Goal: Communication & Community: Share content

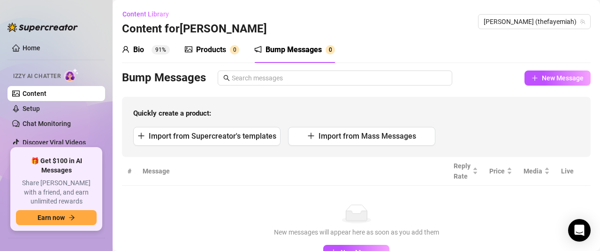
click at [294, 54] on div "Bump Messages" at bounding box center [294, 49] width 56 height 11
click at [469, 50] on div "Bio 91% Products 0 Bump Messages 0" at bounding box center [356, 50] width 469 height 26
click at [562, 81] on span "New Message" at bounding box center [563, 78] width 42 height 8
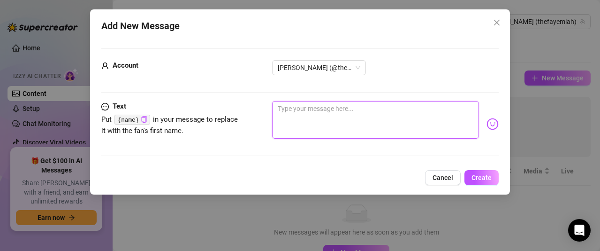
click at [397, 128] on textarea at bounding box center [375, 120] width 207 height 38
type textarea "hey babe"
type textarea "hey babe."
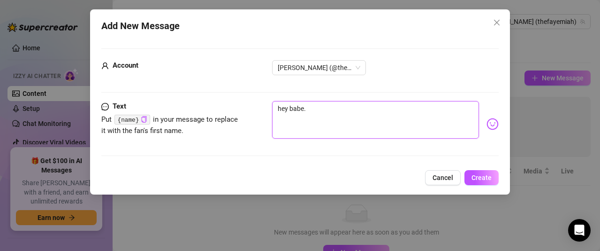
type textarea "hey babe.."
type textarea "hey babe.. j"
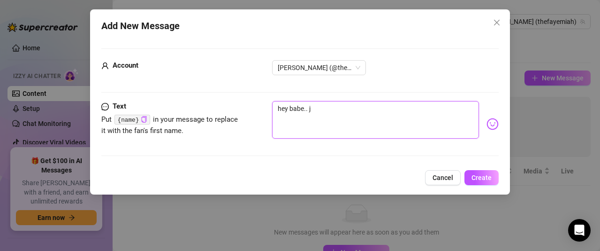
type textarea "hey babe.. j"
type textarea "hey babe.."
type textarea "hey babe.. y"
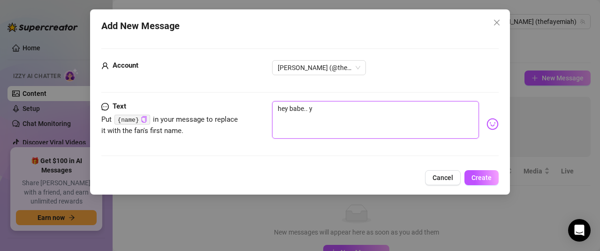
type textarea "hey babe.. yo"
type textarea "hey babe.. you"
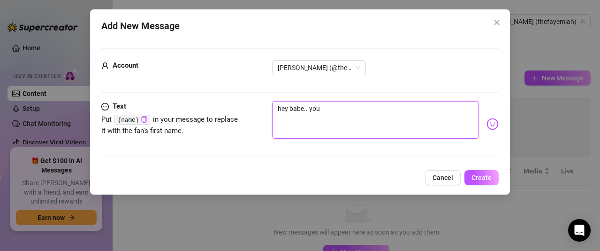
type textarea "hey babe.. you"
type textarea "hey babe.. you j"
type textarea "hey babe.. you [PERSON_NAME]"
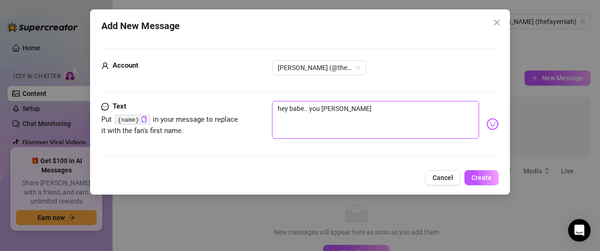
type textarea "hey babe.. you jus"
type textarea "hey babe.. you just"
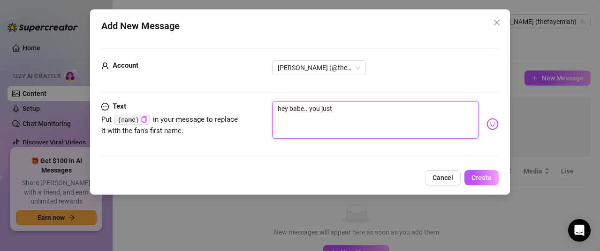
type textarea "hey babe.. you just"
type textarea "hey babe.. you just m"
type textarea "hey babe.. you just ma"
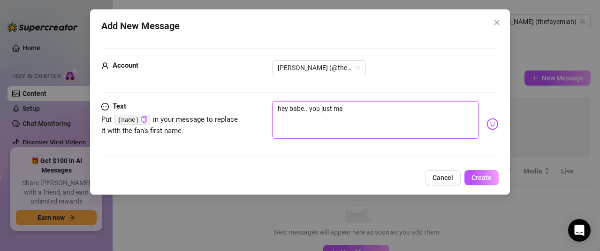
type textarea "hey babe.. you just mad"
type textarea "hey babe.. you just made"
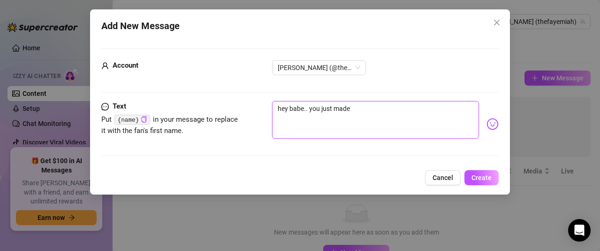
type textarea "hey babe.. you just made"
type textarea "hey babe.. you just made m"
type textarea "hey babe.. you just made my"
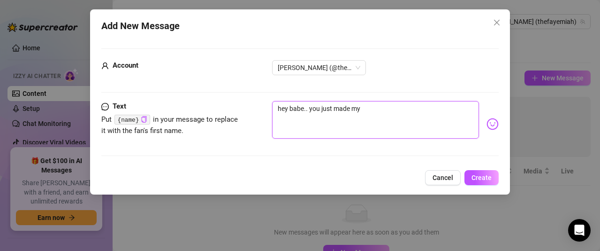
type textarea "hey babe.. you just made my"
type textarea "hey babe.. you just made my d"
type textarea "hey babe.. you just made my da"
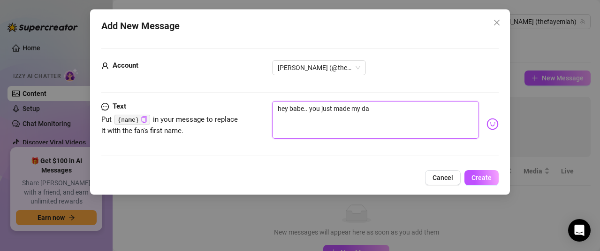
type textarea "hey babe.. you just made my da"
type textarea "hey babe.. you just made my day"
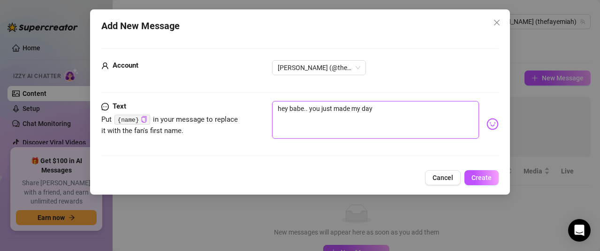
type textarea "hey babe.. you just made my day c"
type textarea "hey babe.. you just made my day co"
type textarea "hey babe.. you just made my day com"
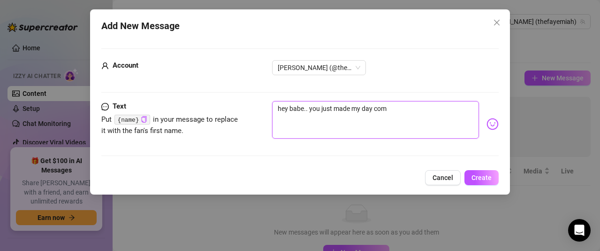
type textarea "hey babe.. you just made my day com"
type textarea "hey babe.. you just made my day comi"
type textarea "hey babe.. you just made my day comin"
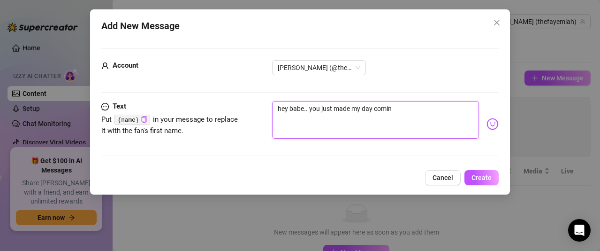
type textarea "hey babe.. you just made my day coming"
type textarea "hey babe.. you just made my day coming o"
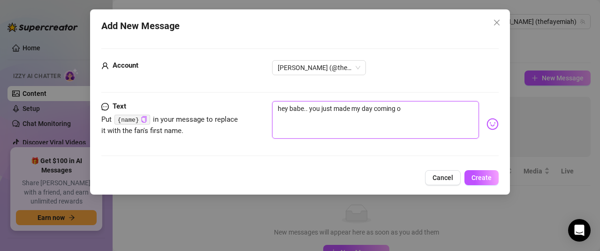
type textarea "hey babe.. you just made my day coming o"
type textarea "hey babe.. you just made my day coming on"
type textarea "hey babe.. you just made my day coming onl"
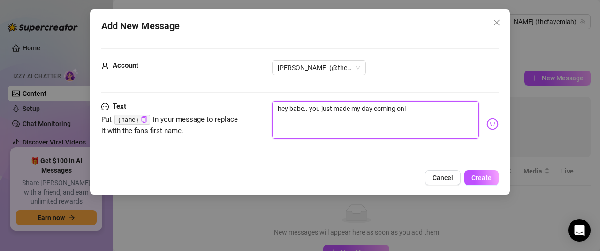
type textarea "hey babe.. you just made my day coming onli"
type textarea "hey babe.. you just made my day coming onlin"
type textarea "hey babe.. you just made my day coming online"
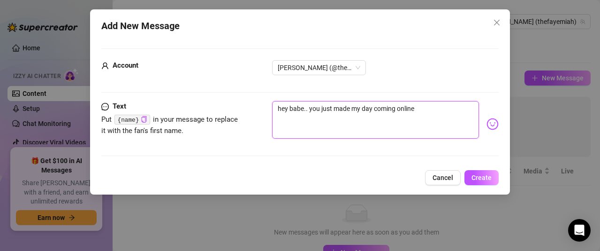
type textarea "hey babe.. you just made my day coming online"
type textarea "hey babe.. you just made my day coming online 💕"
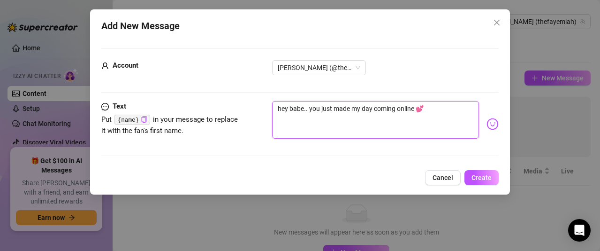
click at [458, 110] on textarea "hey babe.. you just made my day coming online 💕" at bounding box center [375, 120] width 207 height 38
type textarea "hey babe.. you just made my day coming online 💕"
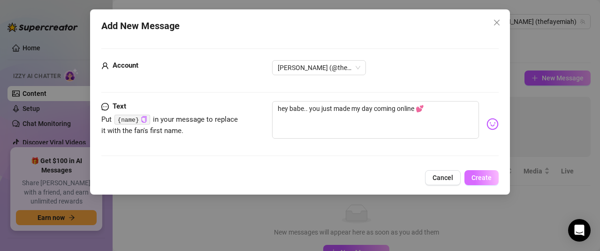
click at [483, 172] on button "Create" at bounding box center [482, 177] width 34 height 15
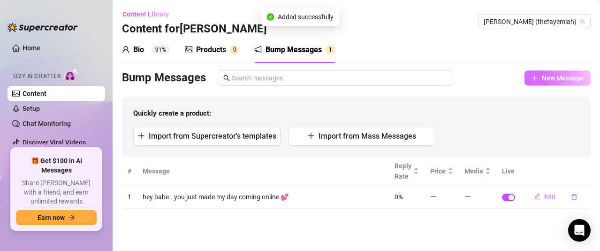
click at [553, 84] on button "New Message" at bounding box center [558, 77] width 66 height 15
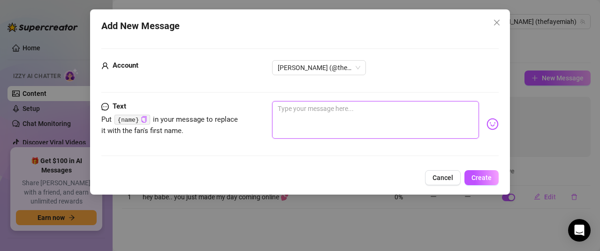
click at [359, 115] on textarea at bounding box center [375, 120] width 207 height 38
type textarea "h"
type textarea "he"
type textarea "hey"
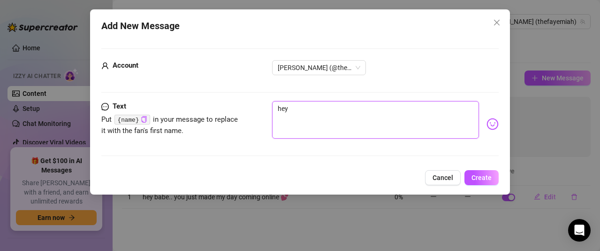
type textarea "hey"
type textarea "hey y"
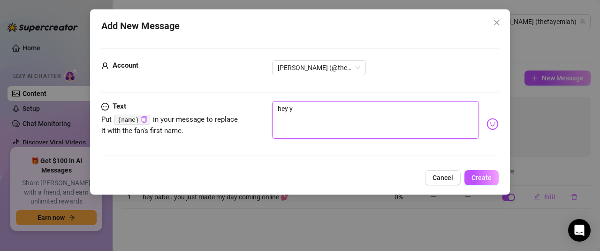
type textarea "hey yo"
type textarea "hey you"
type textarea "hey you'"
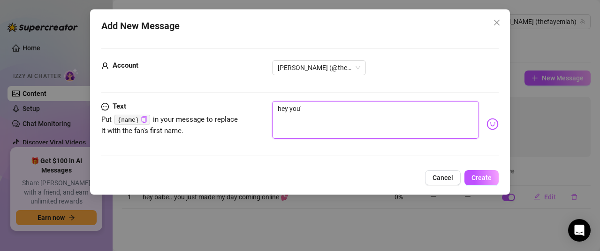
type textarea "hey you'r"
type textarea "hey you're"
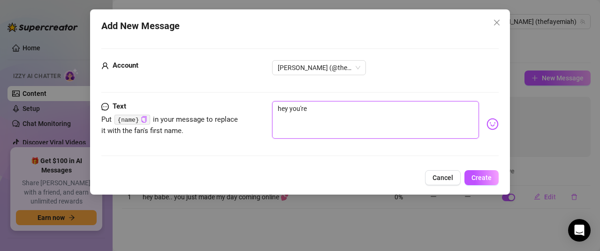
type textarea "hey you're f"
type textarea "hey you're fi"
type textarea "hey you're fin"
type textarea "hey you're fina"
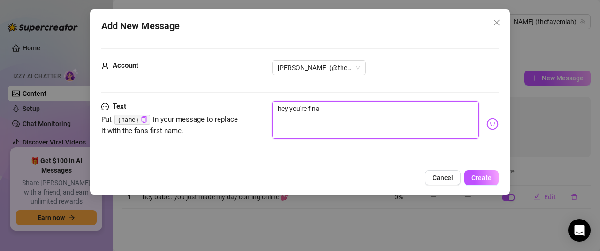
type textarea "hey you're fina"
type textarea "hey you're final"
type textarea "hey you're finall"
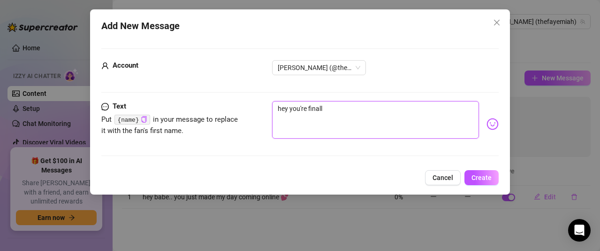
type textarea "hey you're finally"
type textarea "hey you're finally o"
type textarea "hey you're finally on"
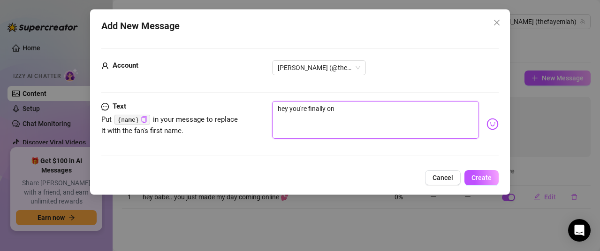
type textarea "hey you're finally on"
type textarea "hey you're finally onl"
type textarea "hey you're finally onli"
type textarea "hey you're finally [PERSON_NAME]"
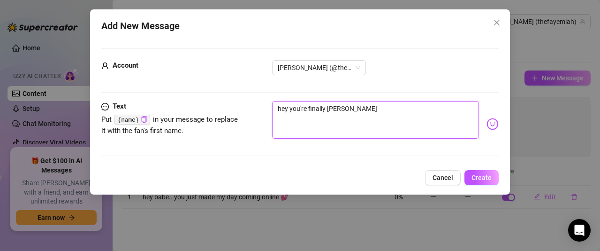
type textarea "hey you're finally online"
type textarea "hey you're finally online!"
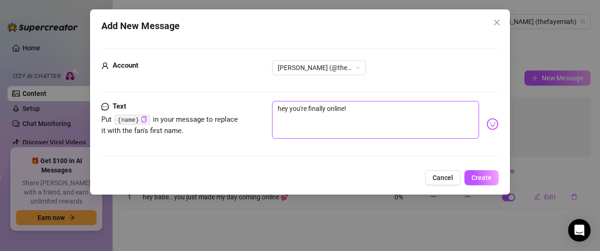
type textarea "hey you're finally online!"
type textarea "hey you're finally online! p"
type textarea "hey you're finally online! pe"
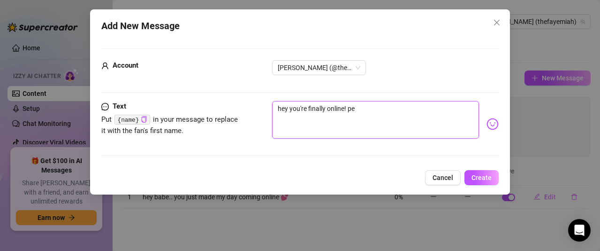
type textarea "hey you're finally online! per"
type textarea "hey you're finally online! perf"
type textarea "hey you're finally online! [GEOGRAPHIC_DATA]"
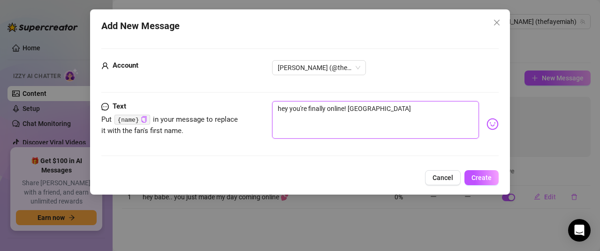
type textarea "hey you're finally online! perfec"
type textarea "hey you're finally online! perfect"
type textarea "hey you're finally online! perfect t"
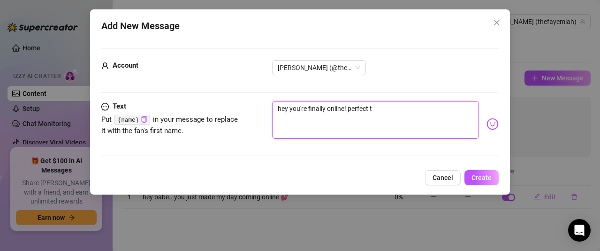
type textarea "hey you're finally online! perfect ti"
type textarea "hey you're finally online! perfect [PERSON_NAME]"
type textarea "hey you're finally online! perfect timi"
type textarea "hey you're finally online! perfect timin"
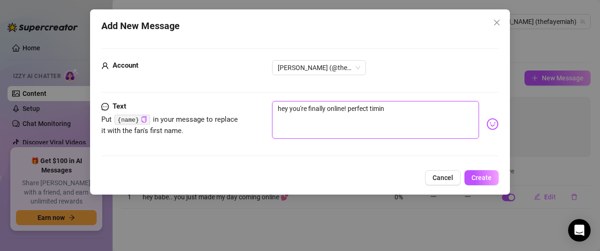
type textarea "hey you're finally online! perfect timin"
type textarea "hey you're finally online! perfect timing"
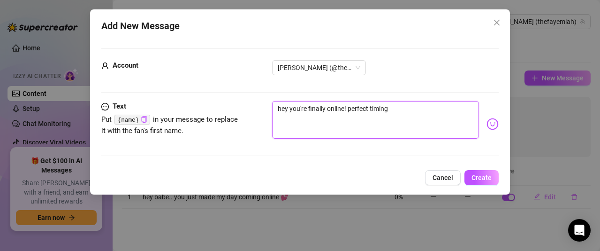
type textarea "hey you're finally online! perfect timing f"
type textarea "hey you're finally online! perfect timing fo"
type textarea "hey you're finally online! perfect timing for"
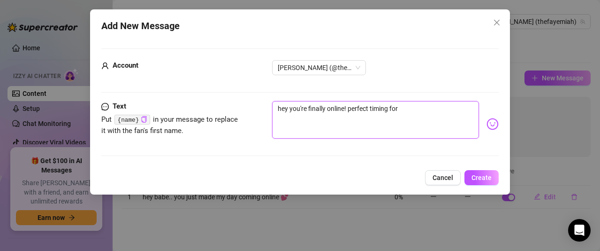
type textarea "hey you're finally online! perfect timing for"
type textarea "hey you're finally online! perfect timing for a"
type textarea "hey you're finally online! perfect timing for a l"
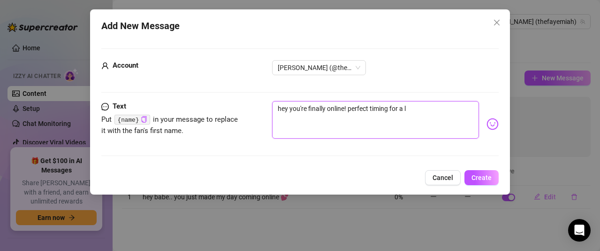
type textarea "hey you're finally online! perfect timing for a li"
type textarea "hey you're finally online! perfect timing for a lit"
type textarea "hey you're finally online! perfect timing for a litt"
type textarea "hey you're finally online! perfect timing for a littl"
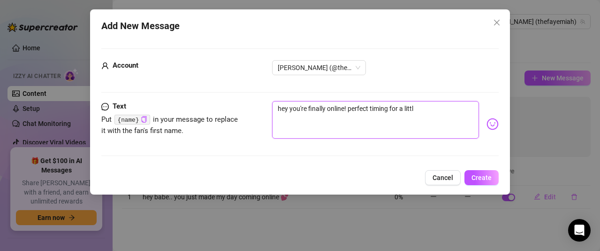
type textarea "hey you're finally online! perfect timing for a little"
type textarea "hey you're finally online! perfect timing for a little o"
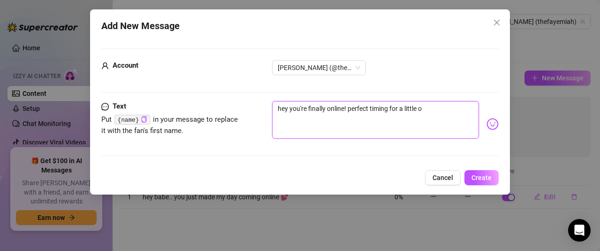
type textarea "hey you're finally online! perfect timing for a little"
type textarea "hey you're finally online! perfect timing for a little f"
type textarea "hey you're finally online! perfect timing for a little fu"
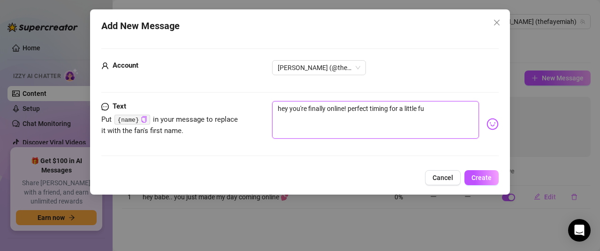
type textarea "hey you're finally online! perfect timing for a little fun"
type textarea "hey you're finally online! perfect timing for a little fun 😈"
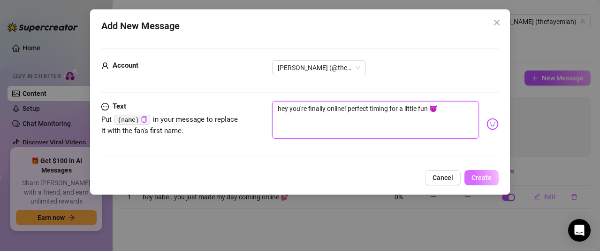
type textarea "hey you're finally online! perfect timing for a little fun 😈"
click at [478, 171] on button "Create" at bounding box center [482, 177] width 34 height 15
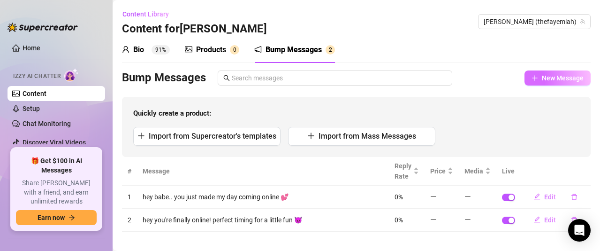
click at [544, 73] on button "New Message" at bounding box center [558, 77] width 66 height 15
type textarea "Type your message here..."
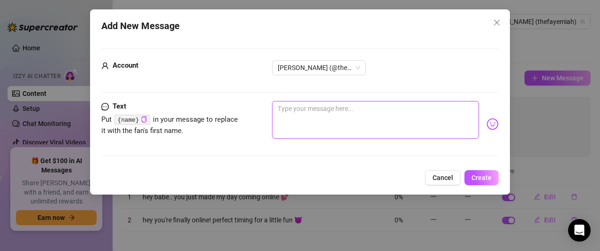
click at [385, 118] on textarea at bounding box center [375, 120] width 207 height 38
type textarea "y"
type textarea "yo"
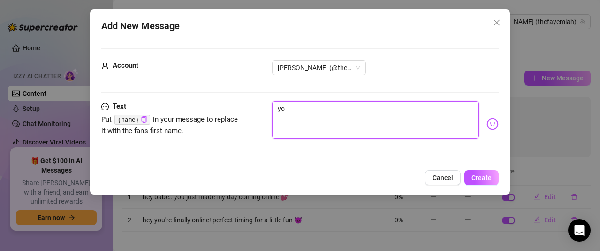
type textarea "you"
type textarea "you a"
type textarea "you an"
type textarea "you and"
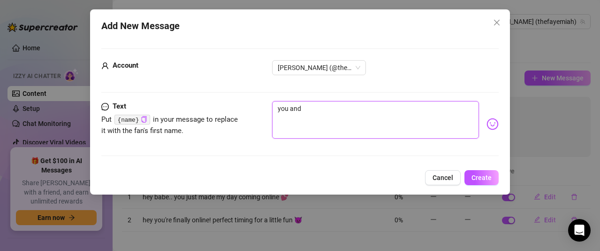
type textarea "you and"
type textarea "you and m"
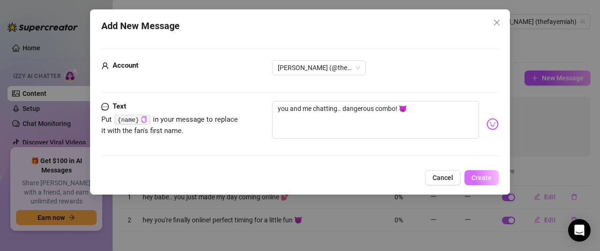
click at [475, 171] on button "Create" at bounding box center [482, 177] width 34 height 15
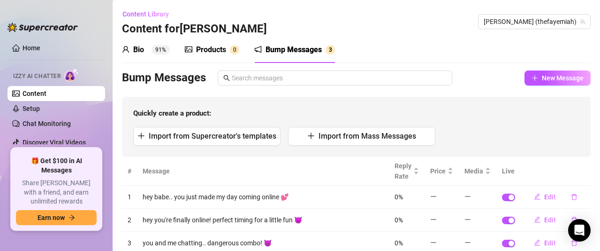
click at [390, 54] on div "Bio 91% Products 0 Bump Messages 3" at bounding box center [356, 50] width 469 height 26
click at [532, 78] on button "New Message" at bounding box center [558, 77] width 66 height 15
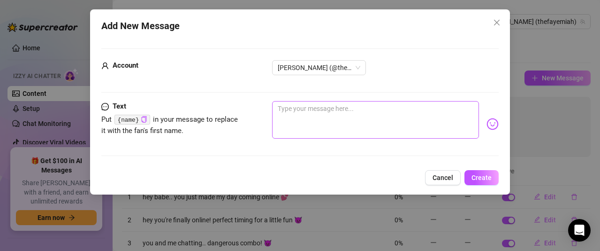
click at [365, 141] on div at bounding box center [385, 124] width 227 height 46
click at [379, 123] on textarea at bounding box center [375, 120] width 207 height 38
click at [480, 170] on button "Create" at bounding box center [482, 177] width 34 height 15
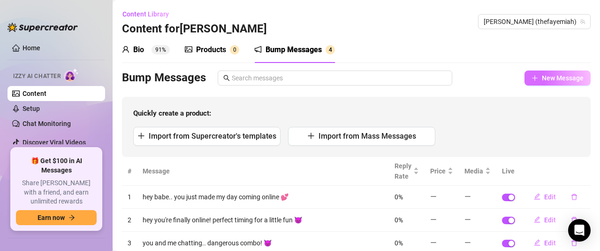
click at [549, 77] on span "New Message" at bounding box center [563, 78] width 42 height 8
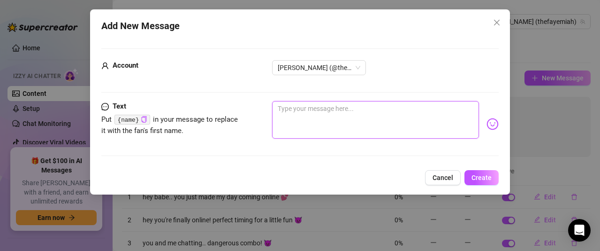
click at [339, 131] on textarea at bounding box center [375, 120] width 207 height 38
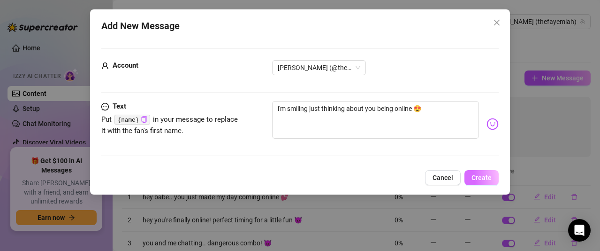
click at [475, 171] on button "Create" at bounding box center [482, 177] width 34 height 15
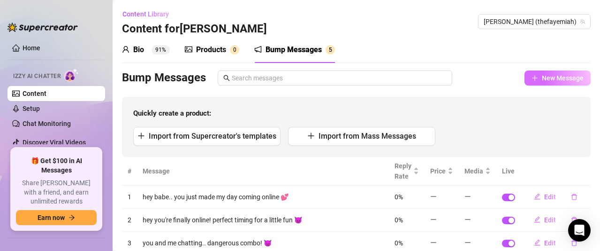
click at [543, 80] on span "New Message" at bounding box center [563, 78] width 42 height 8
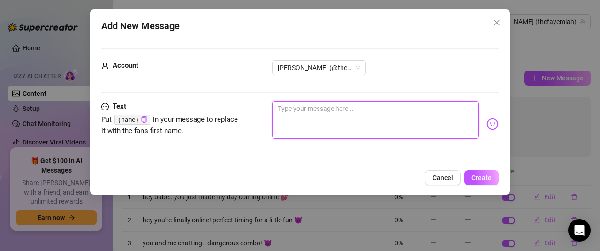
click at [362, 114] on textarea at bounding box center [375, 120] width 207 height 38
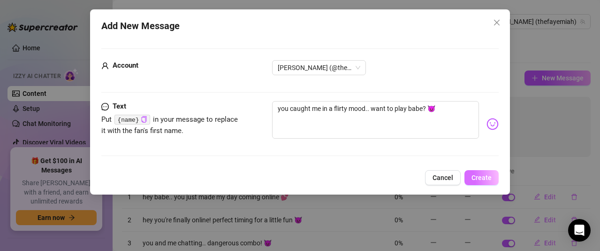
click at [478, 170] on button "Create" at bounding box center [482, 177] width 34 height 15
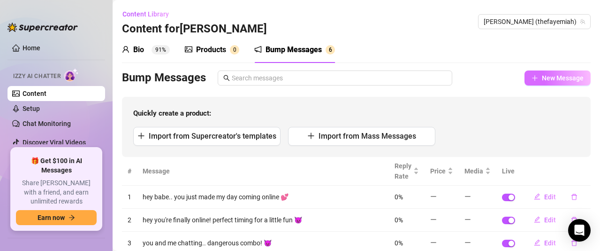
click at [542, 75] on span "New Message" at bounding box center [563, 78] width 42 height 8
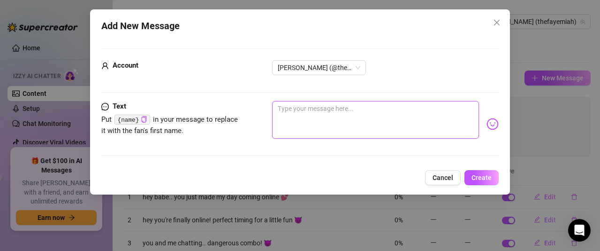
click at [403, 106] on textarea at bounding box center [375, 120] width 207 height 38
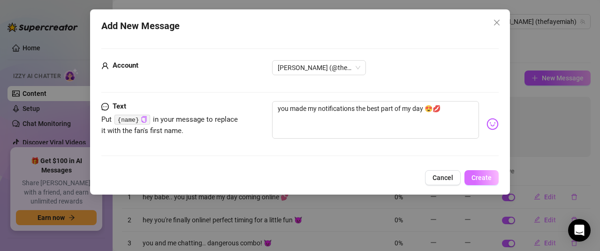
click at [479, 171] on button "Create" at bounding box center [482, 177] width 34 height 15
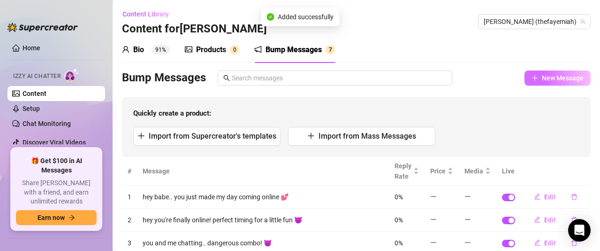
click at [554, 74] on span "New Message" at bounding box center [563, 78] width 42 height 8
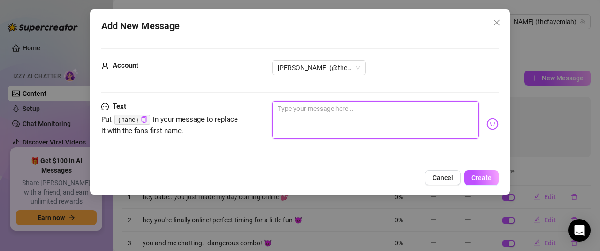
click at [358, 117] on textarea at bounding box center [375, 120] width 207 height 38
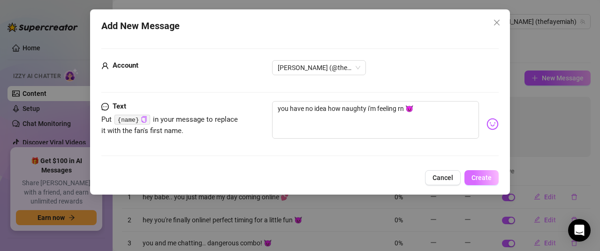
click at [483, 172] on button "Create" at bounding box center [482, 177] width 34 height 15
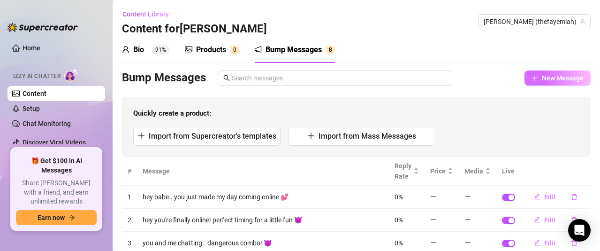
click at [545, 82] on button "New Message" at bounding box center [558, 77] width 66 height 15
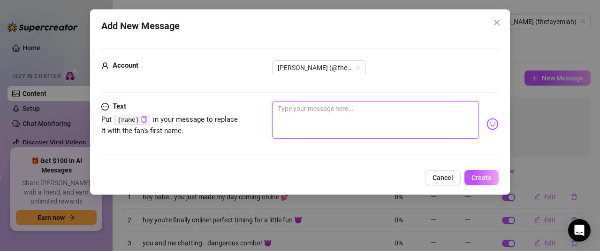
click at [382, 126] on textarea at bounding box center [375, 120] width 207 height 38
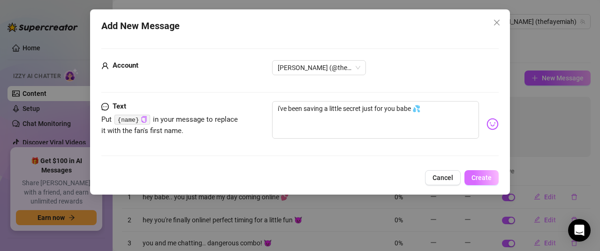
click at [473, 170] on button "Create" at bounding box center [482, 177] width 34 height 15
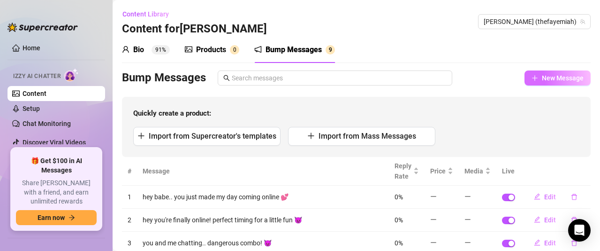
click at [549, 77] on span "New Message" at bounding box center [563, 78] width 42 height 8
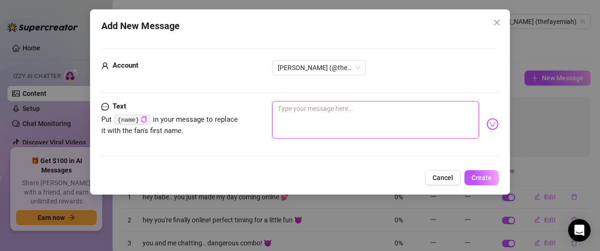
click at [318, 123] on textarea at bounding box center [375, 120] width 207 height 38
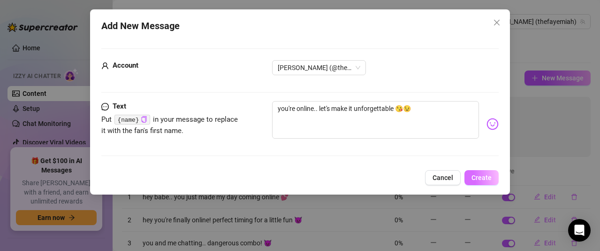
click at [475, 170] on button "Create" at bounding box center [482, 177] width 34 height 15
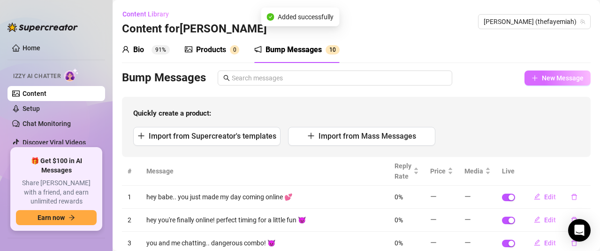
click at [532, 78] on button "New Message" at bounding box center [558, 77] width 66 height 15
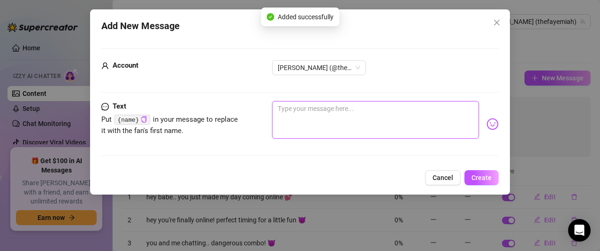
click at [344, 131] on textarea at bounding box center [375, 120] width 207 height 38
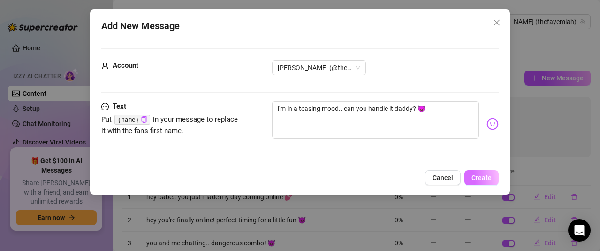
click at [479, 171] on button "Create" at bounding box center [482, 177] width 34 height 15
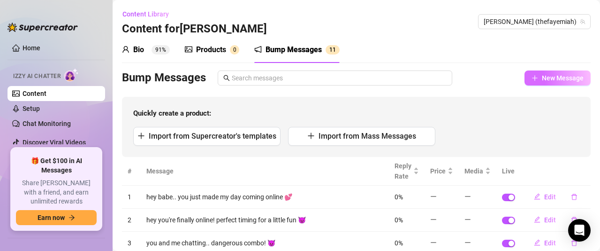
click at [542, 77] on span "New Message" at bounding box center [563, 78] width 42 height 8
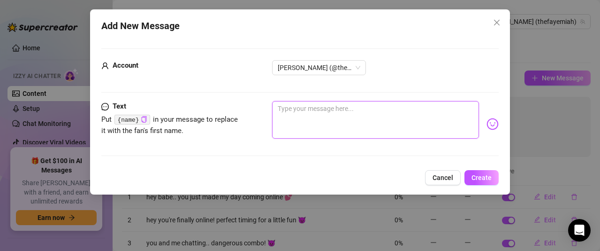
click at [352, 109] on textarea at bounding box center [375, 120] width 207 height 38
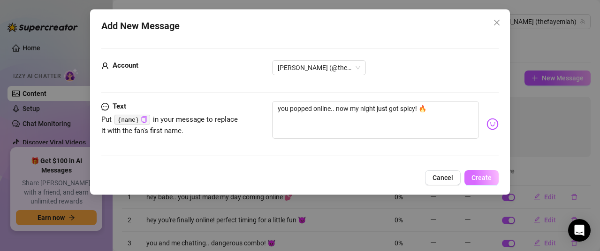
click at [473, 170] on button "Create" at bounding box center [482, 177] width 34 height 15
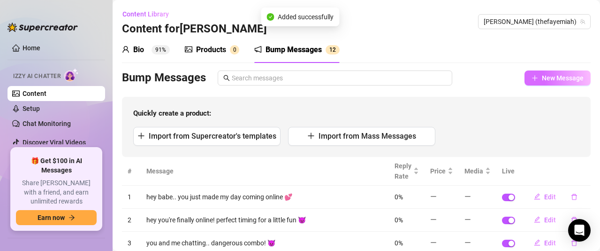
click at [542, 82] on span "New Message" at bounding box center [563, 78] width 42 height 8
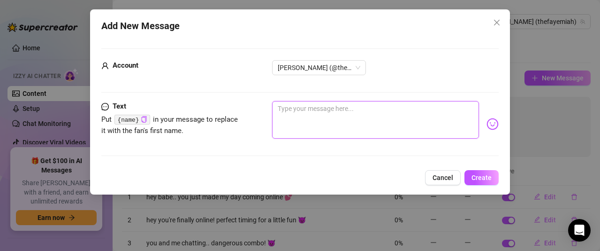
click at [365, 115] on textarea at bounding box center [375, 120] width 207 height 38
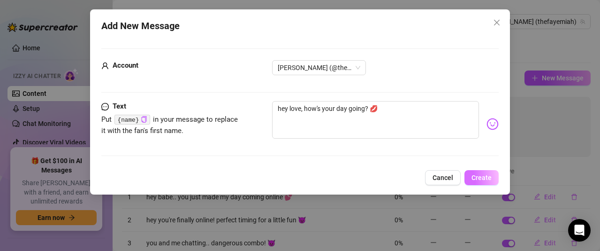
click at [476, 170] on button "Create" at bounding box center [482, 177] width 34 height 15
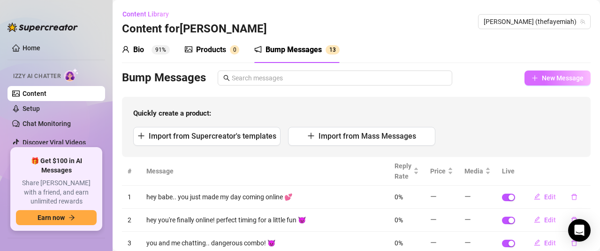
click at [554, 81] on span "New Message" at bounding box center [563, 78] width 42 height 8
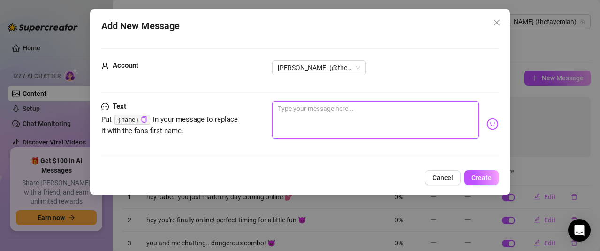
click at [371, 111] on textarea at bounding box center [375, 120] width 207 height 38
click at [383, 109] on textarea "i hope you're having an amazing day.. you deserve it!" at bounding box center [375, 120] width 207 height 38
click at [460, 108] on textarea "i hope you're having an amazing day babe.. you deserve it!" at bounding box center [375, 120] width 207 height 38
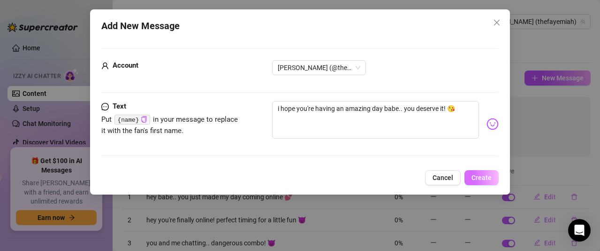
click at [474, 170] on button "Create" at bounding box center [482, 177] width 34 height 15
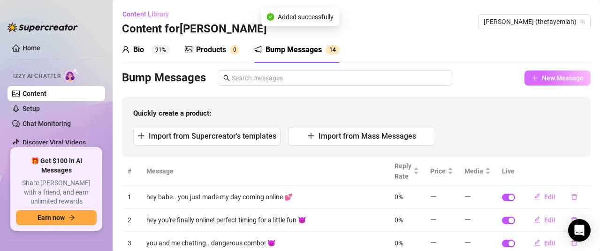
click at [542, 81] on span "New Message" at bounding box center [563, 78] width 42 height 8
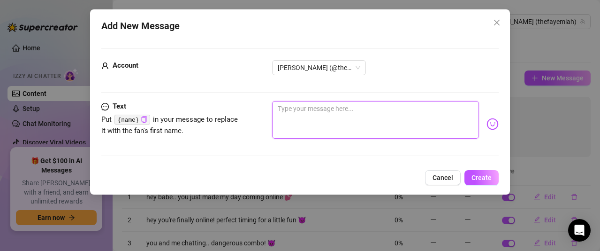
click at [378, 121] on textarea at bounding box center [375, 120] width 207 height 38
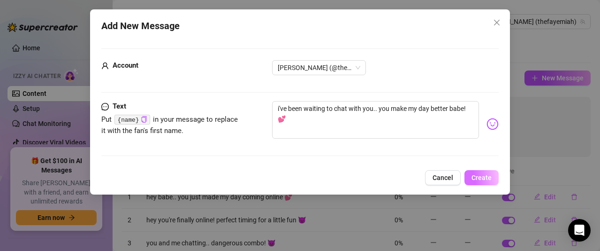
click at [483, 172] on button "Create" at bounding box center [482, 177] width 34 height 15
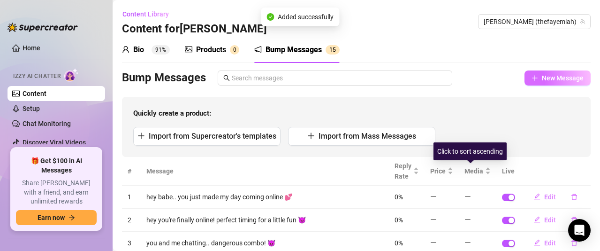
click at [556, 78] on span "New Message" at bounding box center [563, 78] width 42 height 8
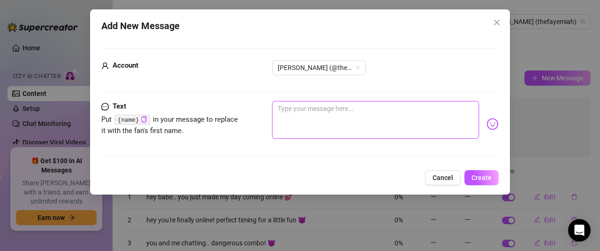
click at [327, 124] on textarea at bounding box center [375, 120] width 207 height 38
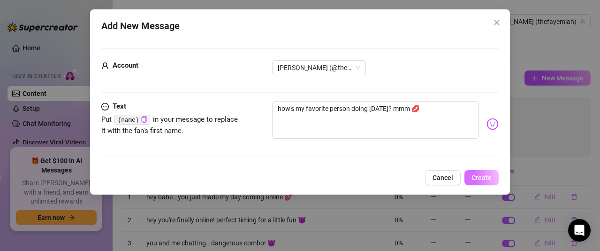
click at [475, 171] on button "Create" at bounding box center [482, 177] width 34 height 15
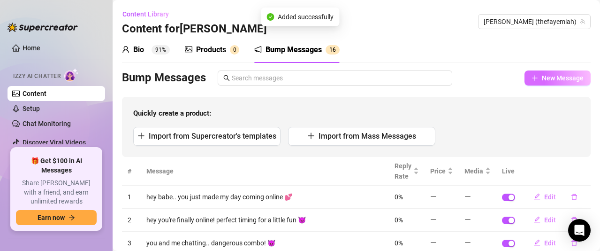
click at [564, 81] on span "New Message" at bounding box center [563, 78] width 42 height 8
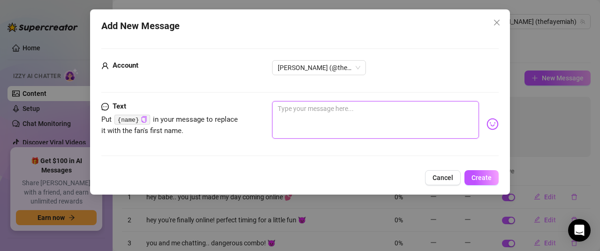
click at [365, 122] on textarea at bounding box center [375, 120] width 207 height 38
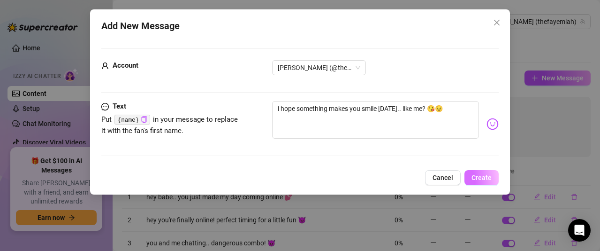
click at [476, 170] on button "Create" at bounding box center [482, 177] width 34 height 15
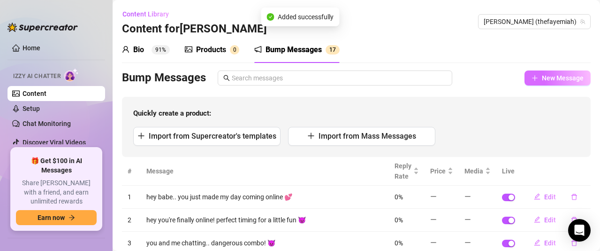
click at [542, 82] on span "New Message" at bounding box center [563, 78] width 42 height 8
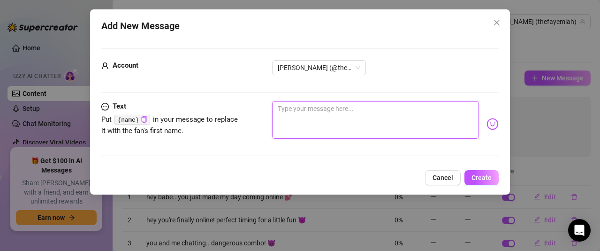
click at [356, 115] on textarea at bounding box center [375, 120] width 207 height 38
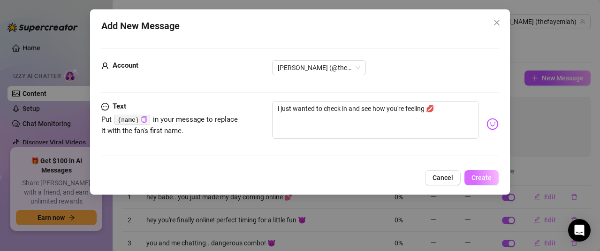
click at [470, 171] on button "Create" at bounding box center [482, 177] width 34 height 15
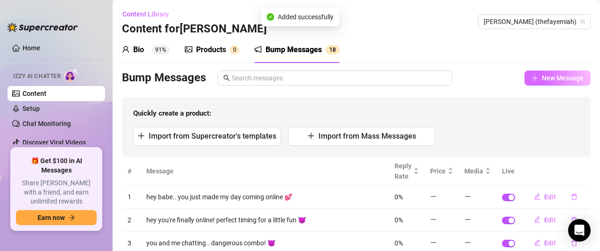
click at [560, 83] on button "New Message" at bounding box center [558, 77] width 66 height 15
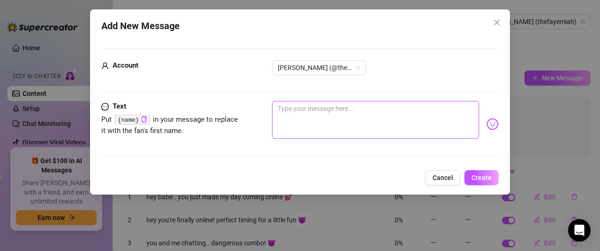
click at [375, 119] on textarea at bounding box center [375, 120] width 207 height 38
click at [366, 122] on textarea at bounding box center [375, 120] width 207 height 38
click at [368, 121] on textarea at bounding box center [375, 120] width 207 height 38
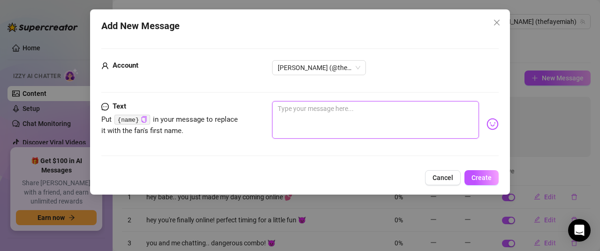
click at [369, 132] on textarea at bounding box center [375, 120] width 207 height 38
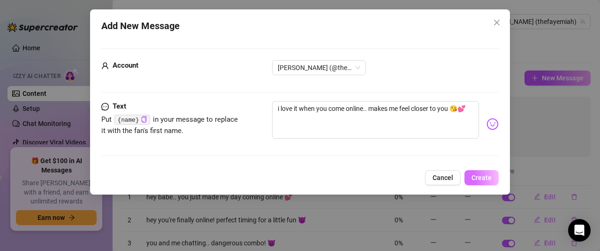
click at [483, 171] on button "Create" at bounding box center [482, 177] width 34 height 15
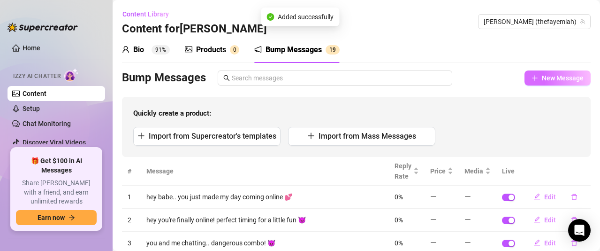
click at [553, 75] on span "New Message" at bounding box center [563, 78] width 42 height 8
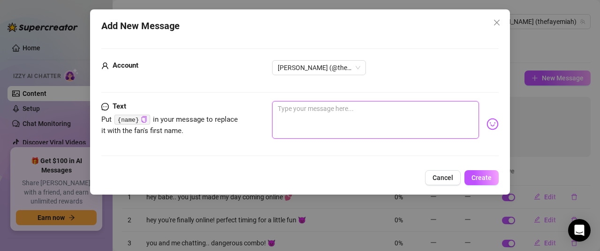
click at [351, 115] on textarea at bounding box center [375, 120] width 207 height 38
click at [436, 121] on textarea "i hope you know how much i enjoy our chats.." at bounding box center [375, 120] width 207 height 38
click at [406, 108] on textarea "i hope you know how much i enjoy our chats.. 💋" at bounding box center [375, 120] width 207 height 38
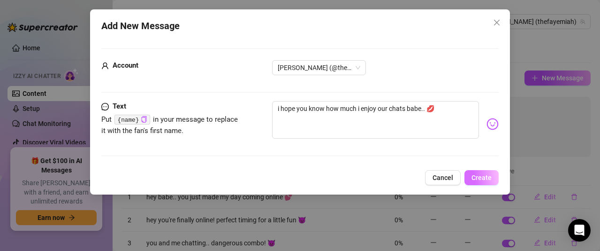
click at [472, 170] on button "Create" at bounding box center [482, 177] width 34 height 15
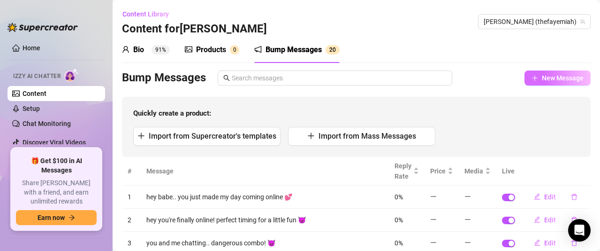
click at [542, 78] on span "New Message" at bounding box center [563, 78] width 42 height 8
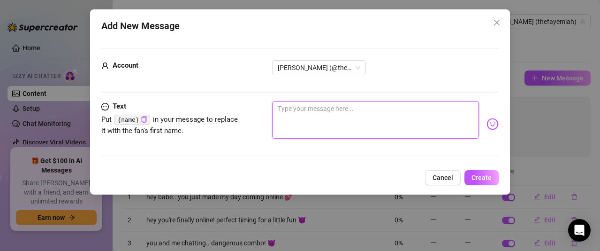
click at [335, 121] on textarea at bounding box center [375, 120] width 207 height 38
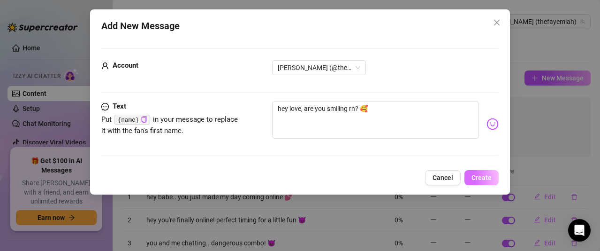
click at [484, 171] on button "Create" at bounding box center [482, 177] width 34 height 15
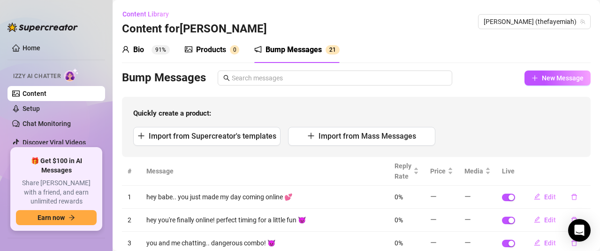
click at [552, 86] on div "Bump Messages New Message Quickly create a product: Import from Supercreator's …" at bounding box center [356, 113] width 469 height 86
click at [558, 75] on span "New Message" at bounding box center [563, 78] width 42 height 8
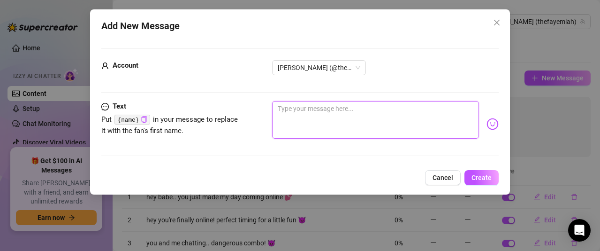
click at [361, 120] on textarea at bounding box center [375, 120] width 207 height 38
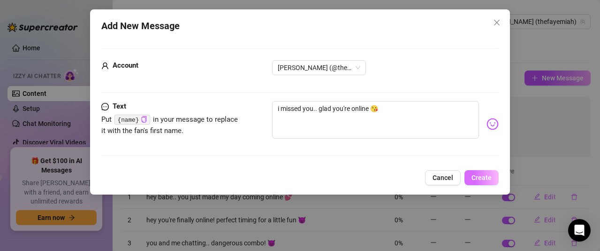
click at [481, 171] on button "Create" at bounding box center [482, 177] width 34 height 15
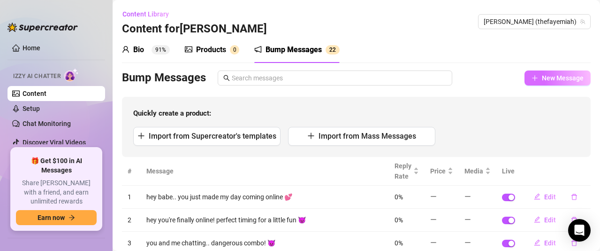
click at [542, 77] on span "New Message" at bounding box center [563, 78] width 42 height 8
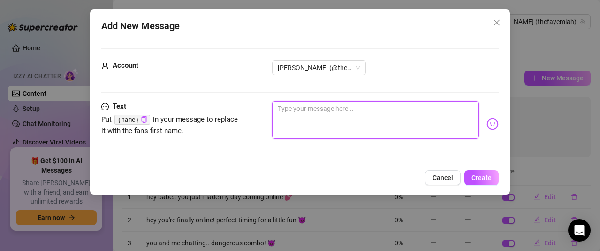
click at [412, 128] on textarea at bounding box center [375, 120] width 207 height 38
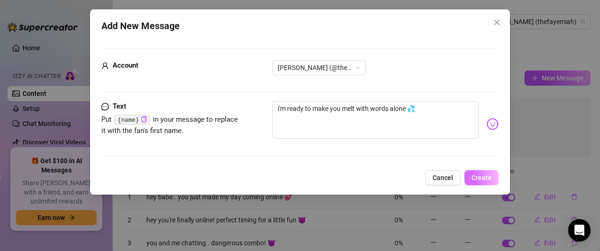
click at [474, 170] on button "Create" at bounding box center [482, 177] width 34 height 15
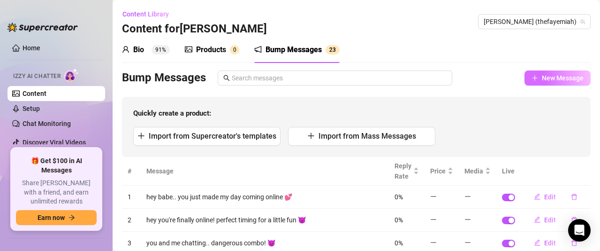
click at [551, 78] on span "New Message" at bounding box center [563, 78] width 42 height 8
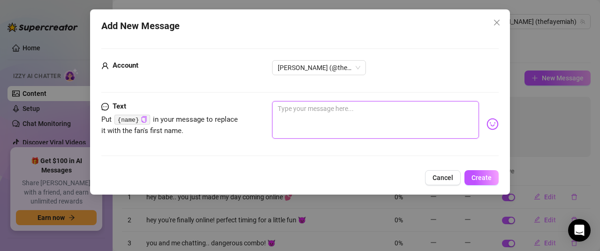
click at [322, 121] on textarea at bounding box center [375, 120] width 207 height 38
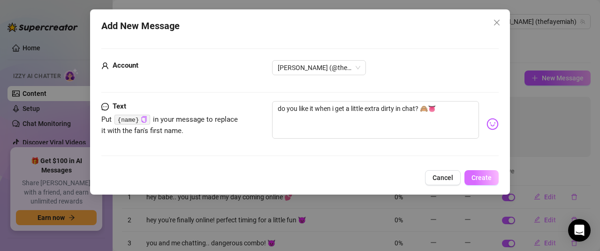
click at [486, 173] on button "Create" at bounding box center [482, 177] width 34 height 15
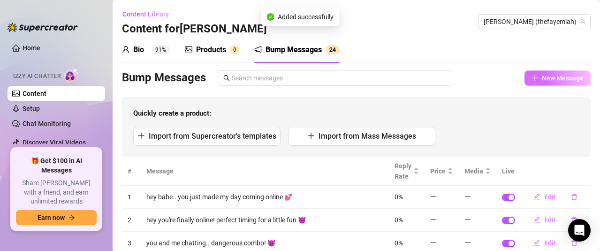
click at [554, 80] on span "New Message" at bounding box center [563, 78] width 42 height 8
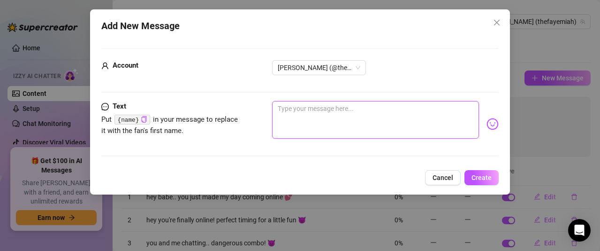
click at [304, 127] on textarea at bounding box center [375, 120] width 207 height 38
click at [384, 110] on textarea at bounding box center [375, 120] width 207 height 38
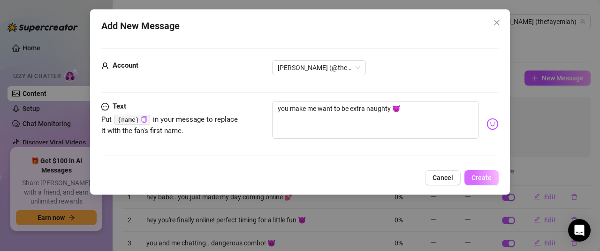
click at [482, 171] on button "Create" at bounding box center [482, 177] width 34 height 15
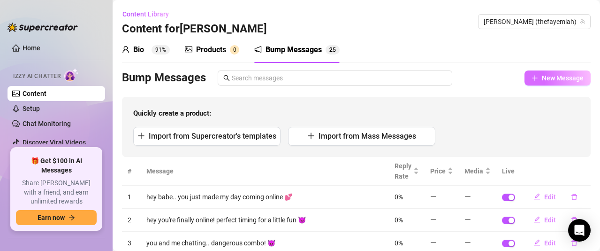
click at [565, 78] on span "New Message" at bounding box center [563, 78] width 42 height 8
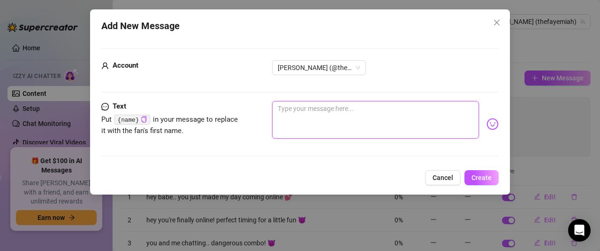
click at [309, 121] on textarea at bounding box center [375, 120] width 207 height 38
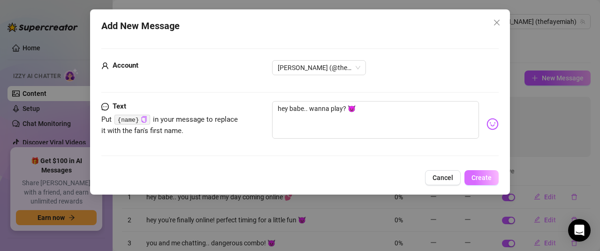
click at [478, 170] on button "Create" at bounding box center [482, 177] width 34 height 15
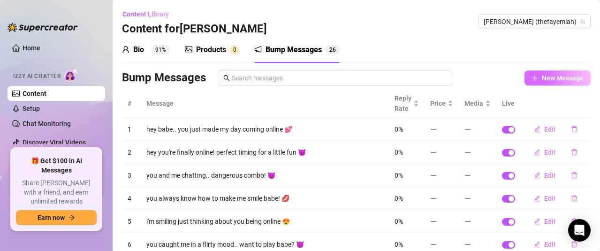
click at [552, 76] on span "New Message" at bounding box center [563, 78] width 42 height 8
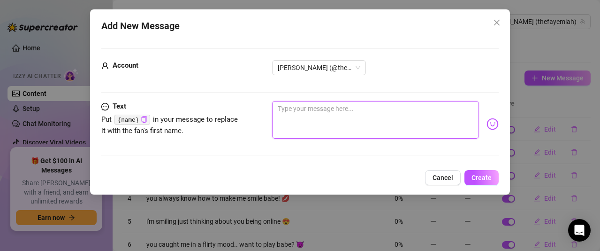
click at [393, 125] on textarea at bounding box center [375, 120] width 207 height 38
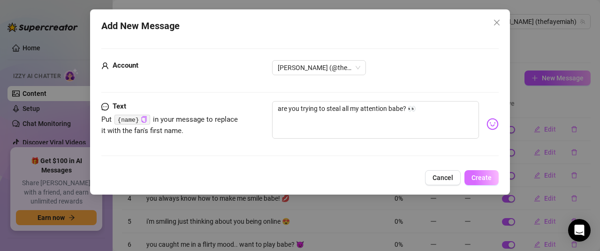
click at [476, 169] on div "Add New Message Account [PERSON_NAME] (@thefayemiah) Text Put {name} in your me…" at bounding box center [300, 101] width 420 height 185
click at [477, 171] on button "Create" at bounding box center [482, 177] width 34 height 15
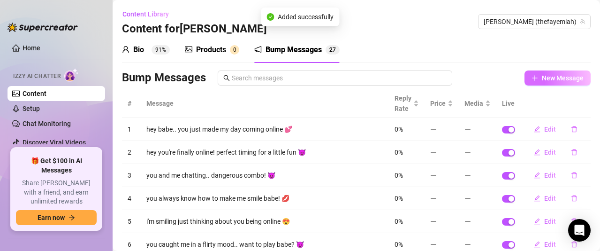
click at [552, 72] on button "New Message" at bounding box center [558, 77] width 66 height 15
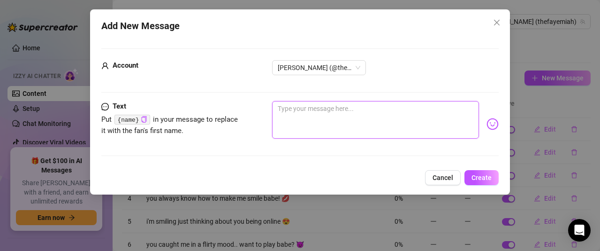
click at [333, 132] on textarea at bounding box center [375, 120] width 207 height 38
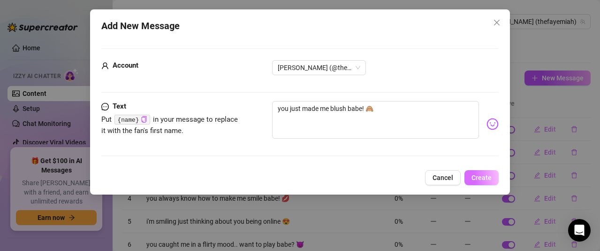
click at [473, 171] on button "Create" at bounding box center [482, 177] width 34 height 15
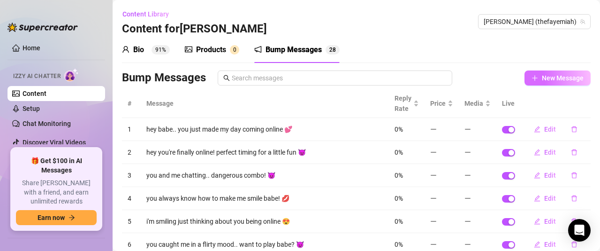
click at [551, 78] on span "New Message" at bounding box center [563, 78] width 42 height 8
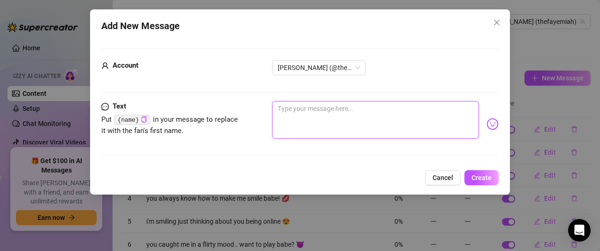
click at [345, 119] on textarea at bounding box center [375, 120] width 207 height 38
click at [409, 106] on textarea "i can't believe how much fun i have with you 💋" at bounding box center [375, 120] width 207 height 38
click at [408, 107] on textarea "i can't believe how much fun i have with you babe 💋" at bounding box center [375, 120] width 207 height 38
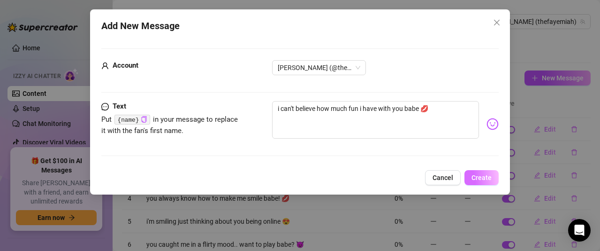
click at [477, 170] on button "Create" at bounding box center [482, 177] width 34 height 15
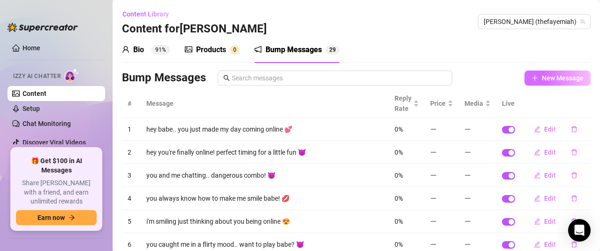
click at [544, 77] on span "New Message" at bounding box center [563, 78] width 42 height 8
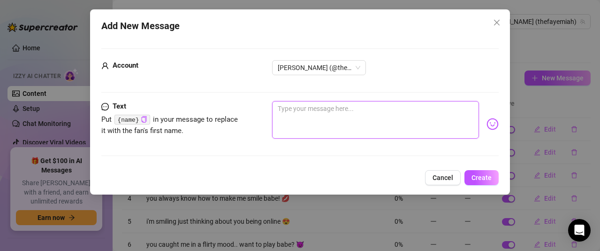
click at [382, 123] on textarea at bounding box center [375, 120] width 207 height 38
click at [453, 116] on textarea "VIP treatment tonight.. and it could be all yours" at bounding box center [375, 120] width 207 height 38
paste textarea "❤️"
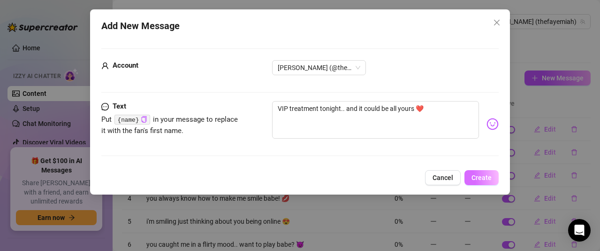
click at [475, 171] on button "Create" at bounding box center [482, 177] width 34 height 15
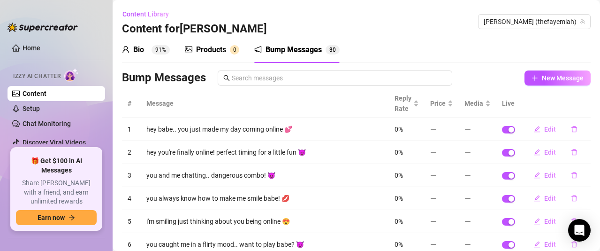
drag, startPoint x: 393, startPoint y: 67, endPoint x: 549, endPoint y: 39, distance: 157.8
click at [396, 67] on div "Bio 91% Products 0 Bump Messages 3 0 Bump Messages New Message # Message Reply …" at bounding box center [356, 205] width 469 height 337
click at [560, 23] on span "[PERSON_NAME] (thefayemiah)" at bounding box center [534, 22] width 101 height 14
paste input "r6lphydany"
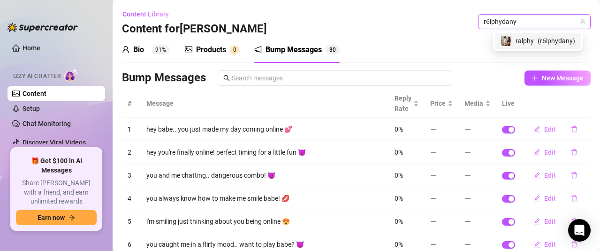
click at [531, 38] on span "ralphy" at bounding box center [525, 41] width 18 height 10
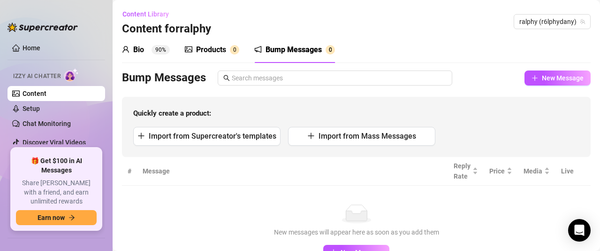
click at [404, 61] on div "Bio 90% Products 0 Bump Messages 0" at bounding box center [356, 50] width 469 height 26
click at [567, 76] on span "New Message" at bounding box center [563, 78] width 42 height 8
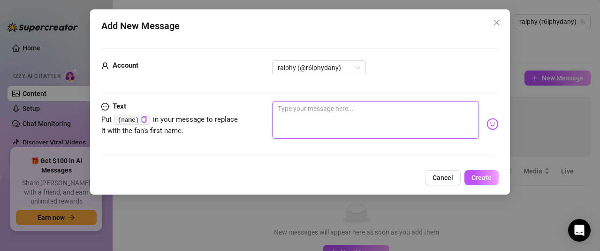
click at [362, 119] on textarea at bounding box center [375, 120] width 207 height 38
drag, startPoint x: 396, startPoint y: 115, endPoint x: 391, endPoint y: 115, distance: 5.2
click at [391, 115] on textarea "hey baby, i was just thinking about you ❤" at bounding box center [375, 120] width 207 height 38
click at [422, 125] on textarea "hey baby, i was just thinking about you ❤" at bounding box center [375, 120] width 207 height 38
click at [430, 123] on textarea "hey baby, i was just thinking about you" at bounding box center [375, 120] width 207 height 38
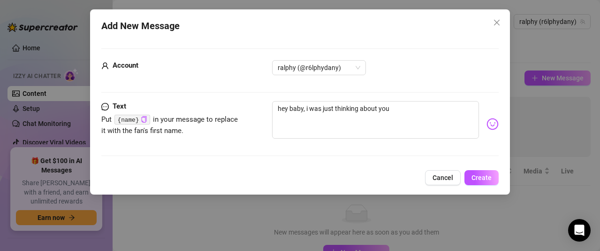
click at [487, 121] on img at bounding box center [493, 124] width 12 height 12
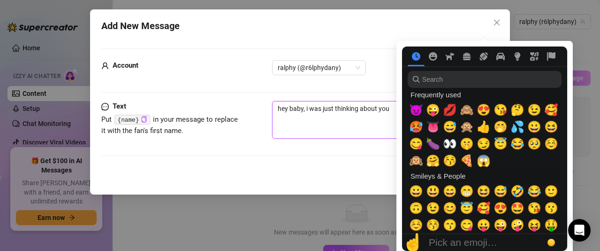
click at [382, 135] on textarea "hey baby, i was just thinking about you" at bounding box center [375, 120] width 207 height 38
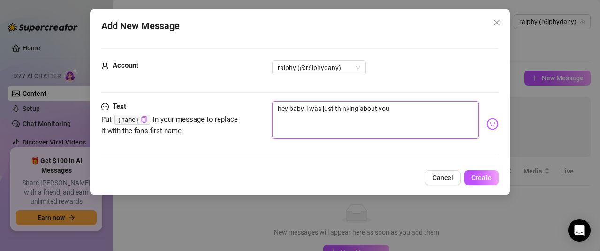
click at [399, 112] on textarea "hey baby, i was just thinking about you" at bounding box center [375, 120] width 207 height 38
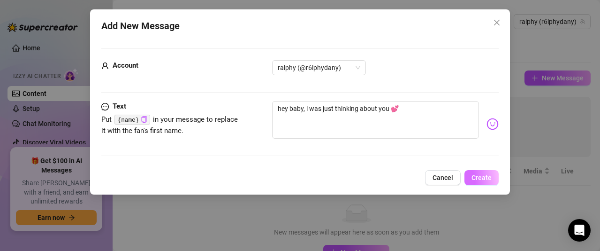
click at [477, 172] on button "Create" at bounding box center [482, 177] width 34 height 15
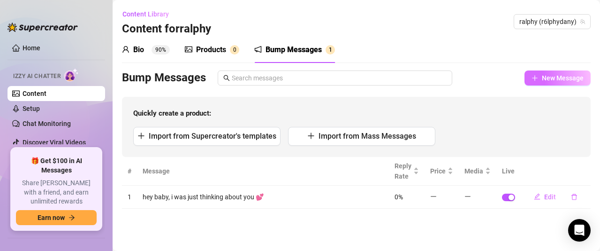
click at [556, 80] on span "New Message" at bounding box center [563, 78] width 42 height 8
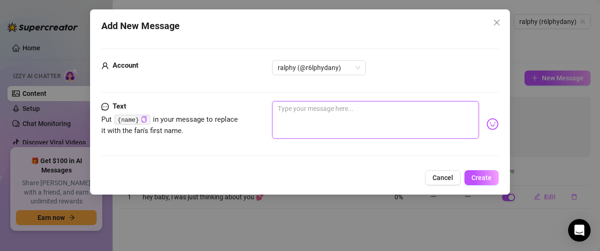
click at [380, 115] on textarea at bounding box center [375, 120] width 207 height 38
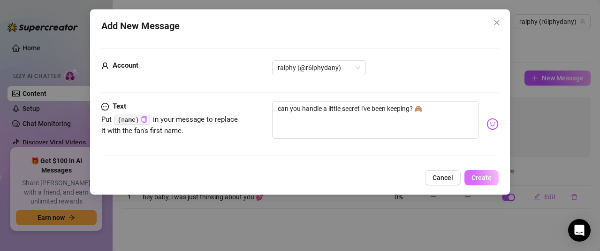
click at [483, 172] on button "Create" at bounding box center [482, 177] width 34 height 15
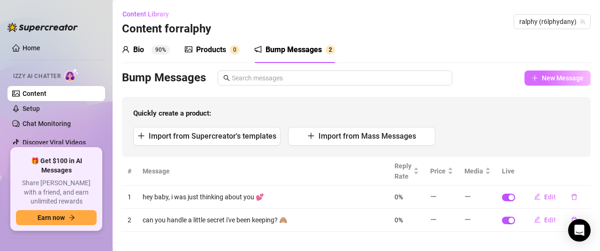
click at [532, 78] on icon "plus" at bounding box center [535, 78] width 7 height 7
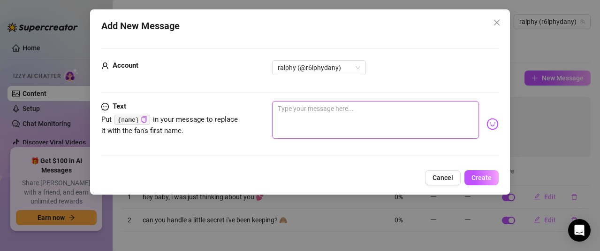
click at [360, 138] on textarea at bounding box center [375, 120] width 207 height 38
click at [364, 125] on textarea at bounding box center [375, 120] width 207 height 38
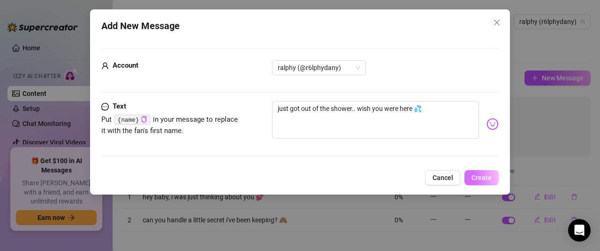
click at [482, 171] on button "Create" at bounding box center [482, 177] width 34 height 15
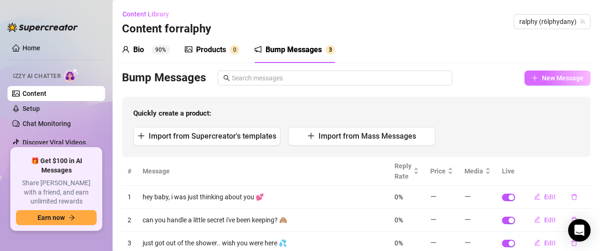
click at [542, 81] on span "New Message" at bounding box center [563, 78] width 42 height 8
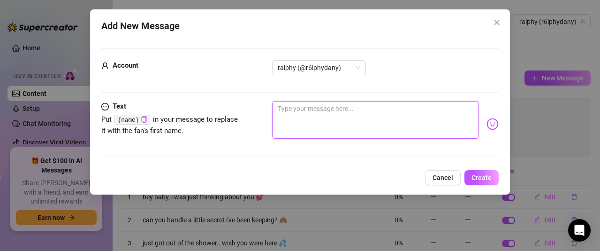
click at [335, 122] on textarea at bounding box center [375, 120] width 207 height 38
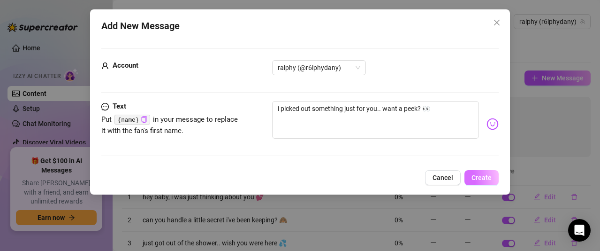
click at [480, 170] on button "Create" at bounding box center [482, 177] width 34 height 15
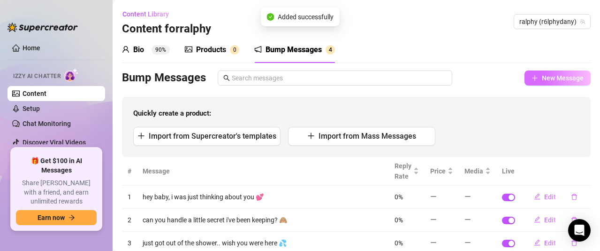
click at [542, 76] on span "New Message" at bounding box center [563, 78] width 42 height 8
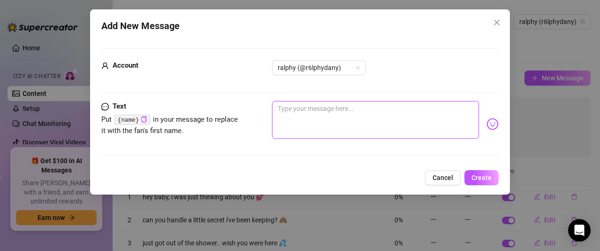
click at [365, 112] on textarea at bounding box center [375, 120] width 207 height 38
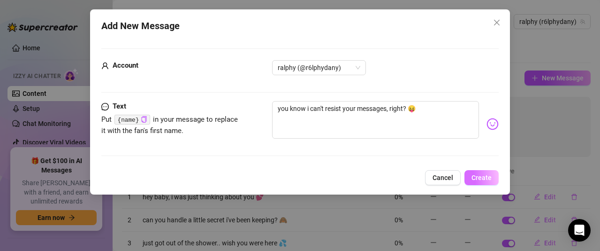
click at [480, 171] on button "Create" at bounding box center [482, 177] width 34 height 15
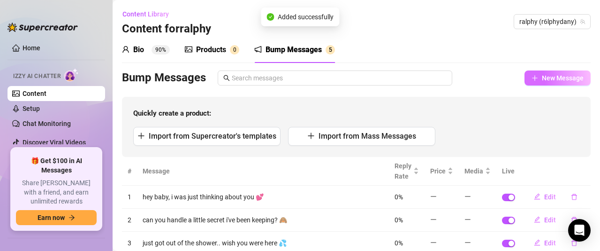
click at [559, 77] on span "New Message" at bounding box center [563, 78] width 42 height 8
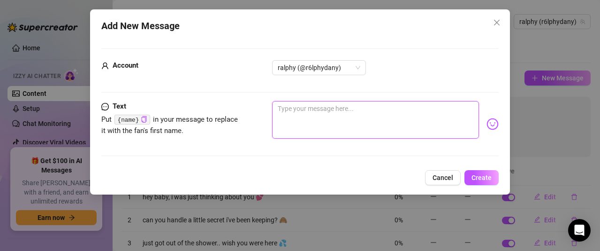
click at [344, 119] on textarea at bounding box center [375, 120] width 207 height 38
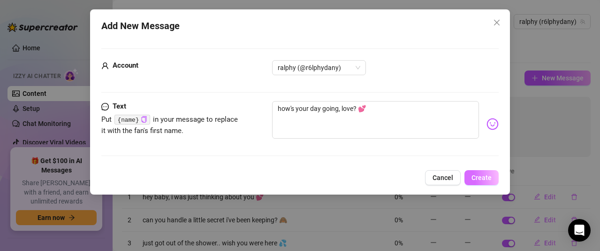
click at [482, 171] on button "Create" at bounding box center [482, 177] width 34 height 15
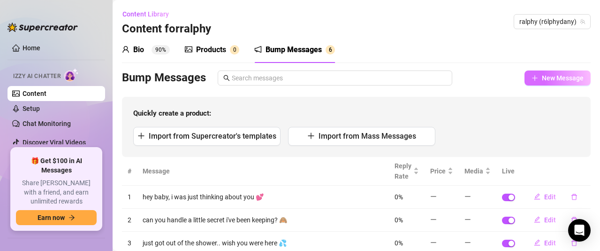
click at [543, 84] on button "New Message" at bounding box center [558, 77] width 66 height 15
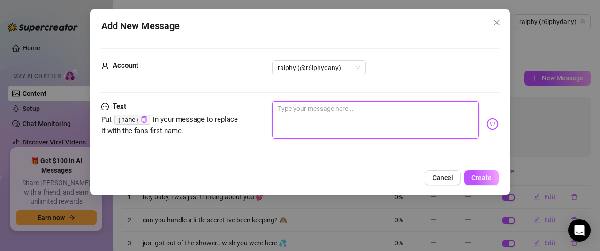
click at [358, 107] on textarea at bounding box center [375, 120] width 207 height 38
click at [363, 124] on textarea at bounding box center [375, 120] width 207 height 38
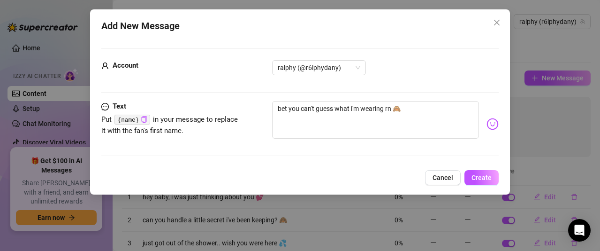
click at [473, 169] on div "Add New Message Account ralphy (@r6lphydany) Text Put {name} in your message to…" at bounding box center [300, 101] width 420 height 185
click at [474, 172] on button "Create" at bounding box center [482, 177] width 34 height 15
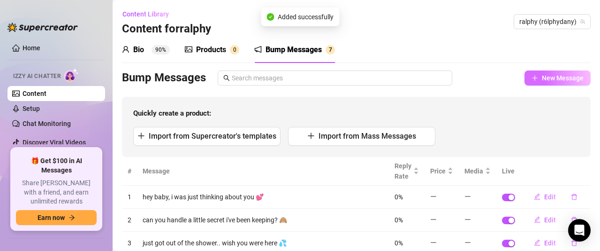
click at [552, 84] on button "New Message" at bounding box center [558, 77] width 66 height 15
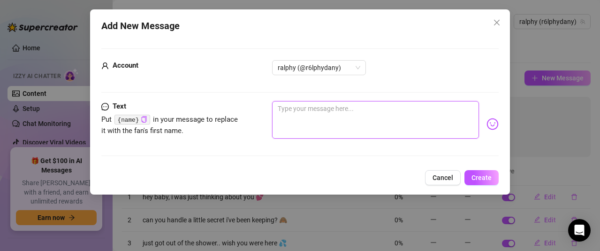
click at [431, 114] on textarea at bounding box center [375, 120] width 207 height 38
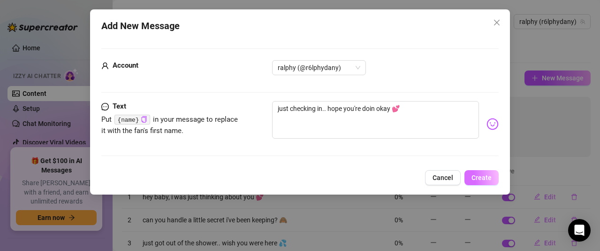
click at [487, 171] on button "Create" at bounding box center [482, 177] width 34 height 15
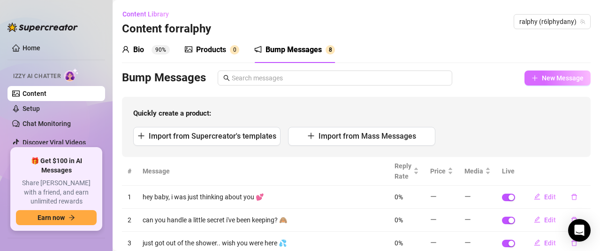
click at [549, 79] on span "New Message" at bounding box center [563, 78] width 42 height 8
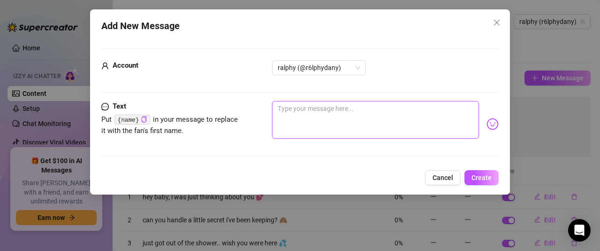
click at [372, 119] on textarea at bounding box center [375, 120] width 207 height 38
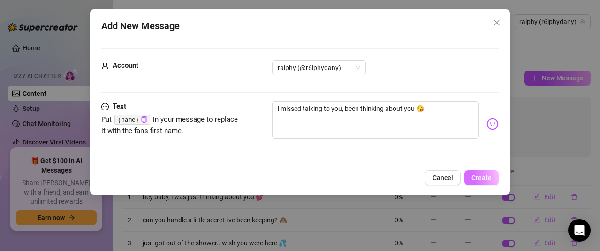
click at [476, 172] on button "Create" at bounding box center [482, 177] width 34 height 15
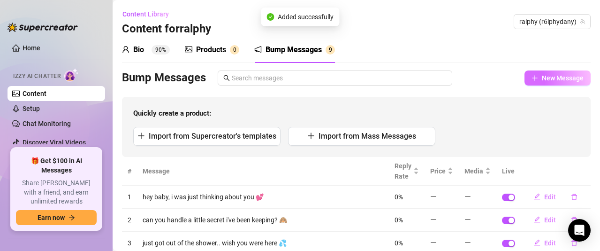
click at [542, 76] on span "New Message" at bounding box center [563, 78] width 42 height 8
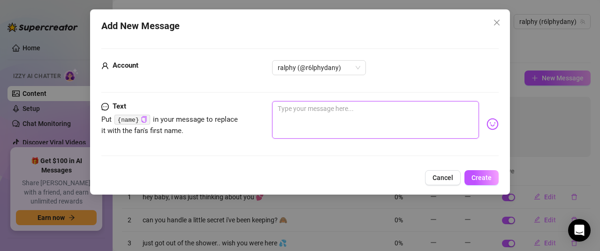
click at [405, 121] on textarea at bounding box center [375, 120] width 207 height 38
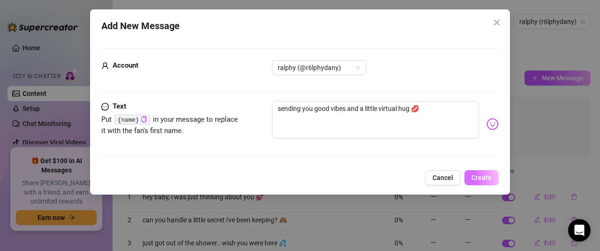
click at [478, 172] on button "Create" at bounding box center [482, 177] width 34 height 15
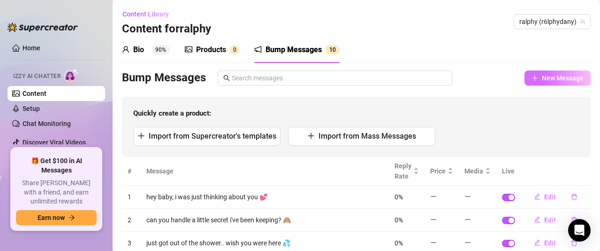
click at [542, 79] on span "New Message" at bounding box center [563, 78] width 42 height 8
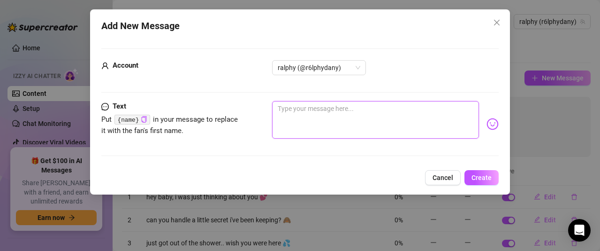
click at [354, 115] on textarea at bounding box center [375, 120] width 207 height 38
